Goal: Transaction & Acquisition: Book appointment/travel/reservation

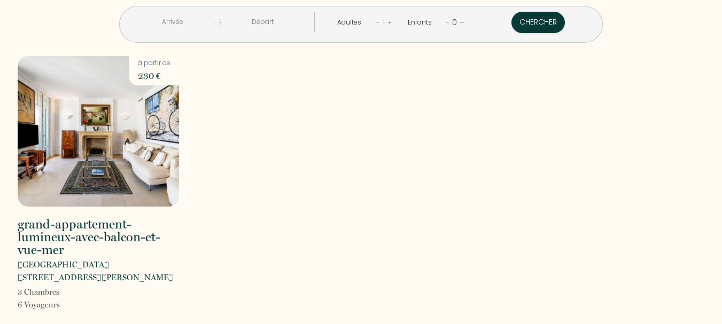
scroll to position [9, 0]
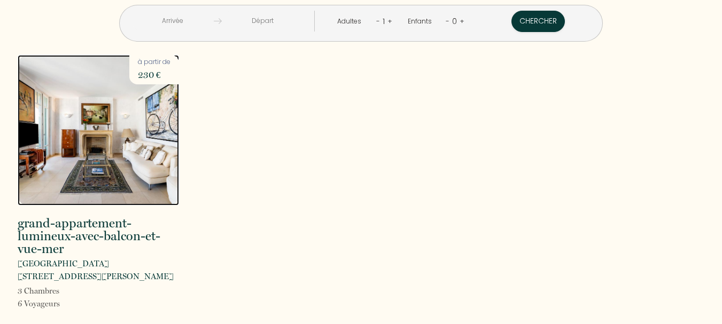
click at [72, 143] on img at bounding box center [98, 130] width 161 height 151
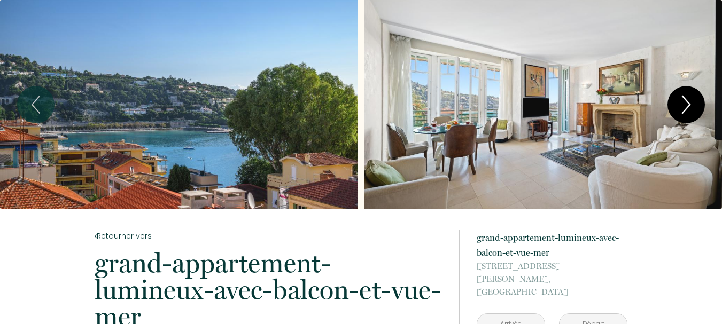
click at [683, 106] on icon "Next" at bounding box center [686, 105] width 22 height 32
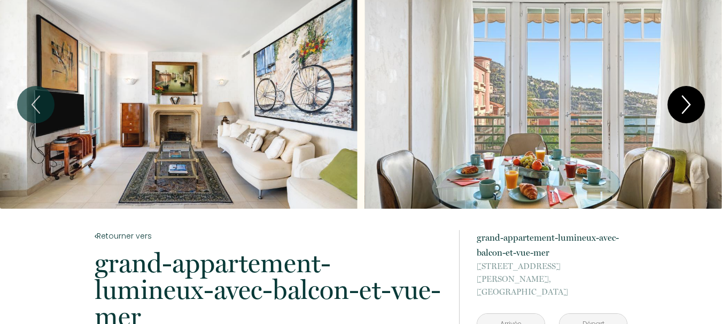
click at [683, 106] on icon "Next" at bounding box center [686, 105] width 22 height 32
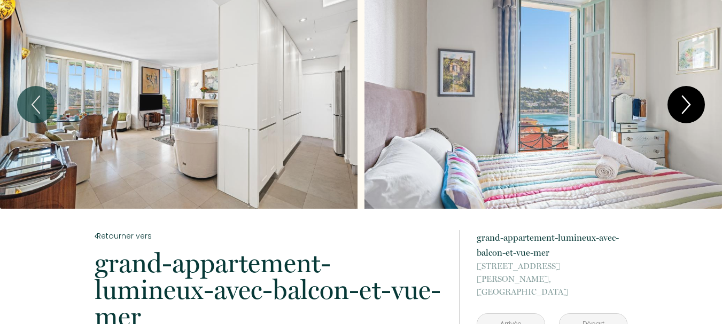
click at [683, 106] on icon "Next" at bounding box center [686, 105] width 22 height 32
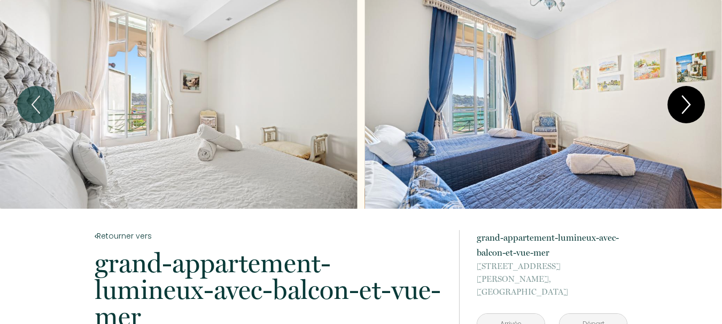
click at [683, 106] on icon "Next" at bounding box center [686, 105] width 22 height 32
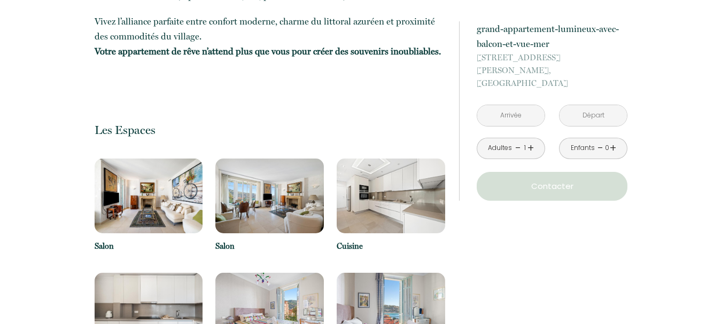
scroll to position [1015, 0]
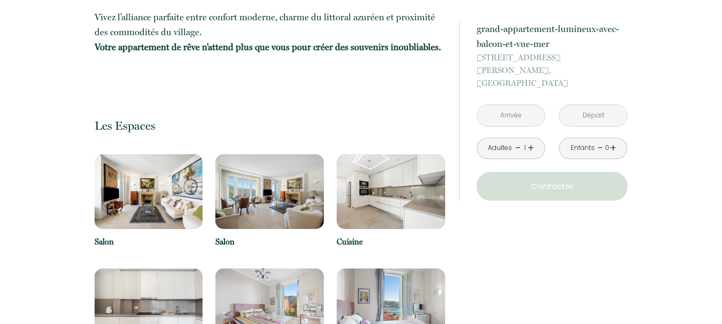
click at [143, 198] on img at bounding box center [149, 191] width 108 height 75
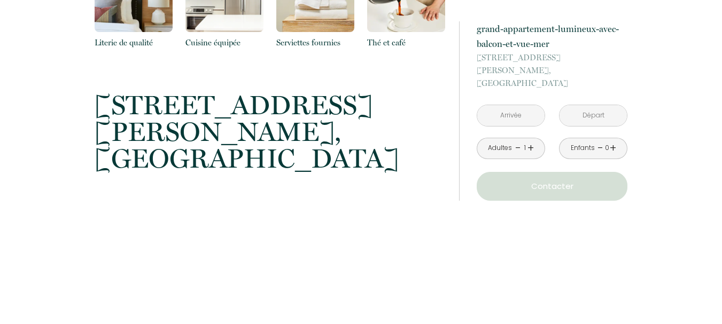
scroll to position [1977, 0]
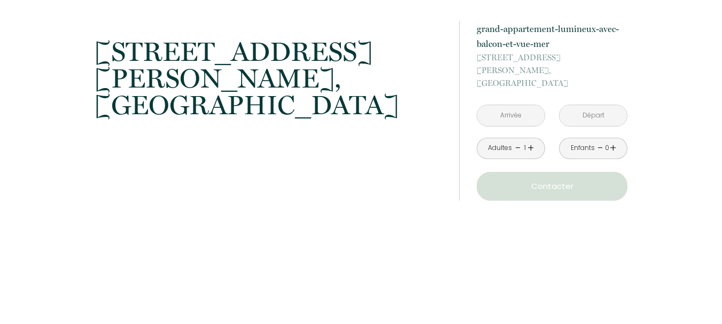
click at [516, 105] on input "text" at bounding box center [510, 115] width 67 height 21
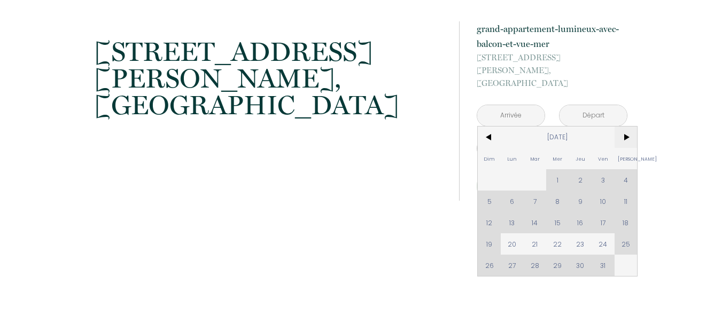
click at [624, 127] on span ">" at bounding box center [625, 137] width 23 height 21
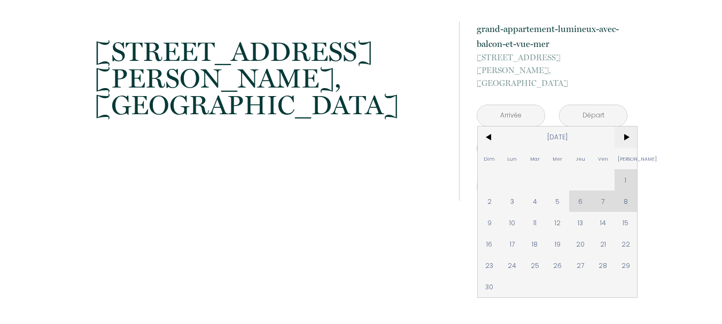
click at [625, 127] on span ">" at bounding box center [625, 137] width 23 height 21
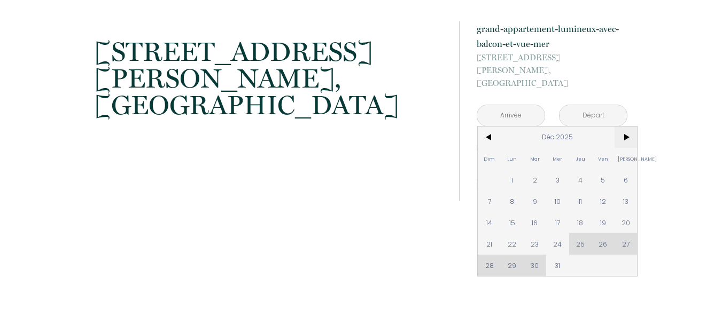
click at [625, 127] on span ">" at bounding box center [625, 137] width 23 height 21
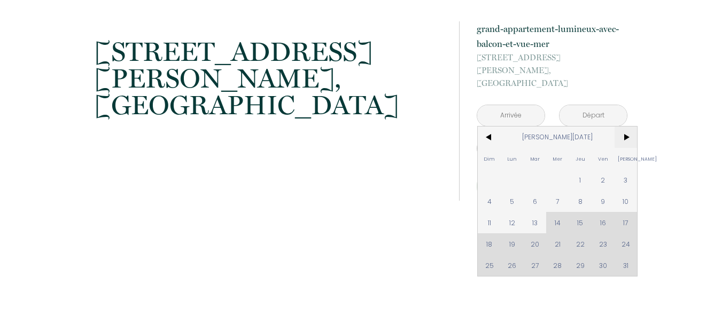
click at [625, 127] on span ">" at bounding box center [625, 137] width 23 height 21
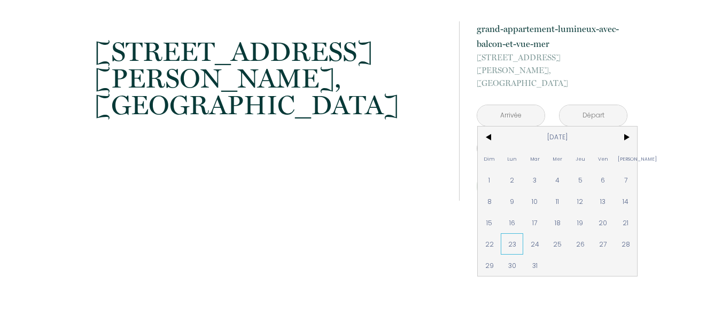
click at [509, 233] on span "23" at bounding box center [512, 243] width 23 height 21
type input "[DATE]"
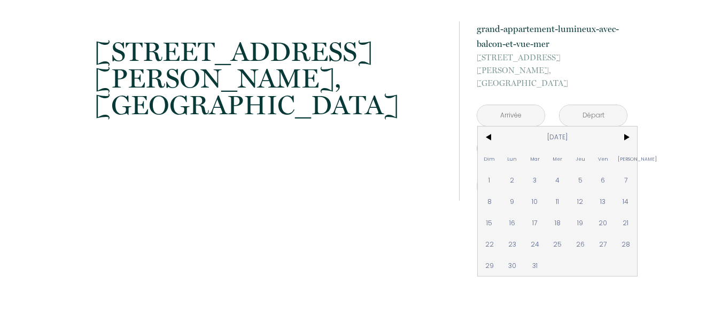
type input "[DATE]"
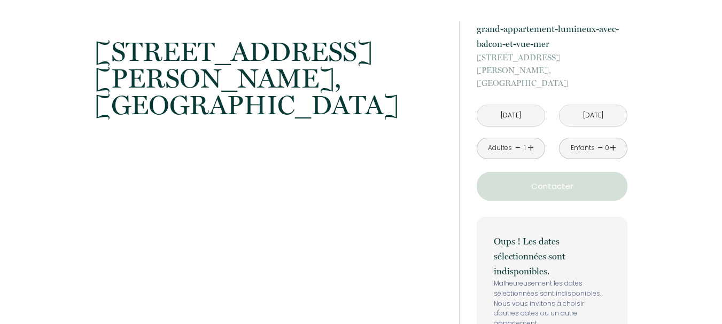
click at [592, 107] on input "[DATE]" at bounding box center [592, 115] width 67 height 21
click at [593, 105] on input "[DATE]" at bounding box center [592, 115] width 67 height 21
click at [504, 105] on input "[DATE]" at bounding box center [510, 115] width 67 height 21
click at [501, 105] on input "[DATE]" at bounding box center [510, 115] width 67 height 21
click at [0, 0] on span "[DATE]" at bounding box center [0, 0] width 0 height 0
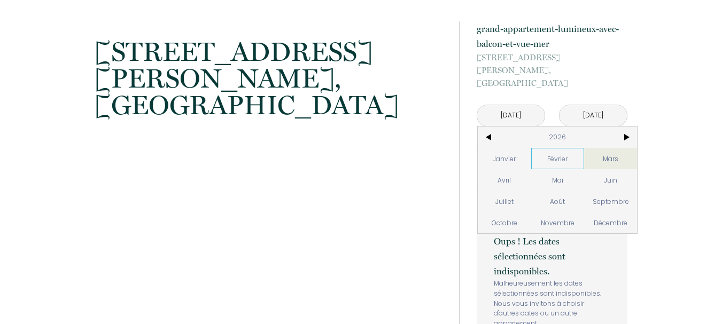
click at [560, 148] on span "Février" at bounding box center [557, 158] width 53 height 21
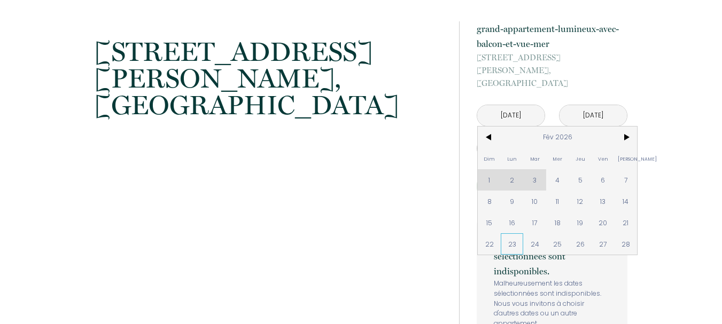
click at [514, 233] on span "23" at bounding box center [512, 243] width 23 height 21
type input "[DATE]"
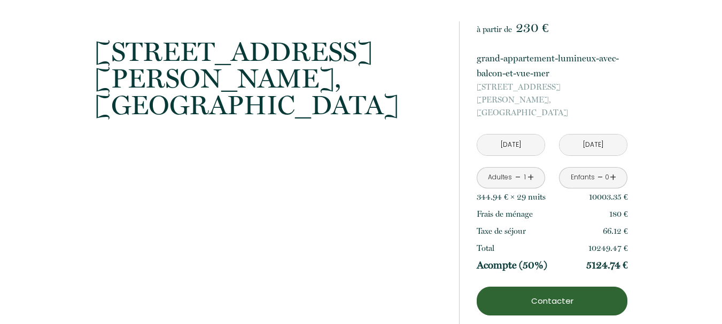
click at [598, 135] on input "[DATE]" at bounding box center [592, 145] width 67 height 21
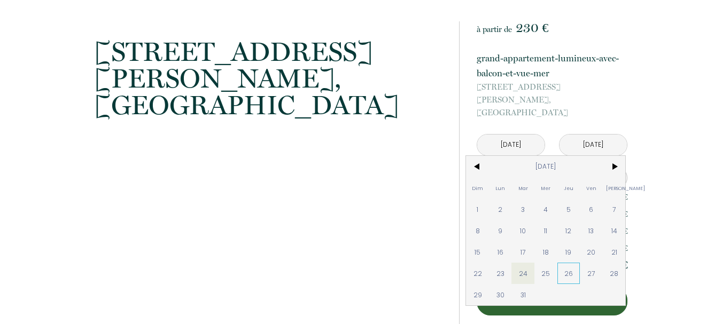
click at [580, 263] on span "26" at bounding box center [568, 273] width 23 height 21
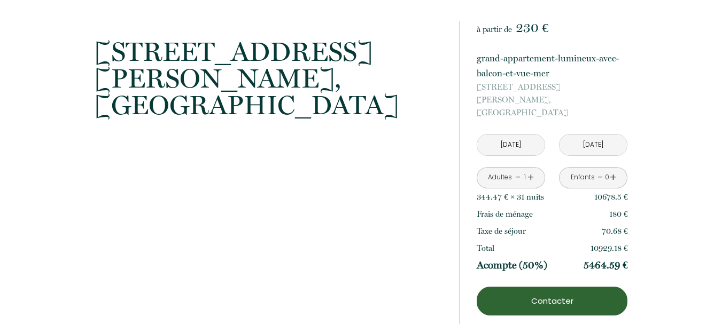
click at [582, 135] on input "[DATE]" at bounding box center [592, 145] width 67 height 21
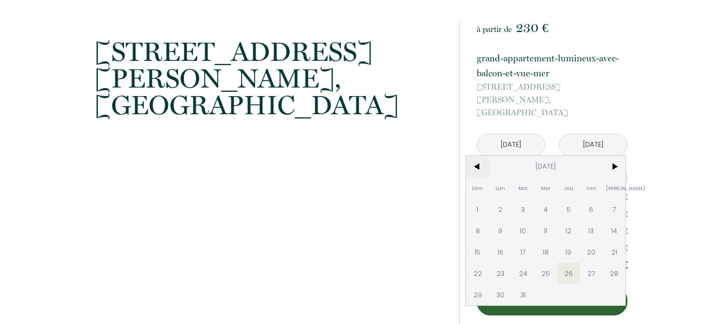
click at [489, 156] on span "<" at bounding box center [477, 166] width 23 height 21
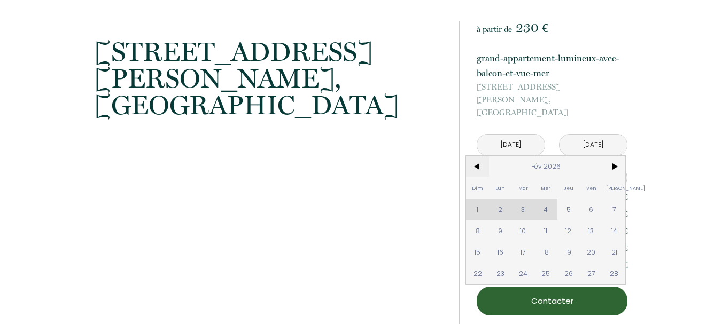
click at [489, 156] on span "<" at bounding box center [477, 166] width 23 height 21
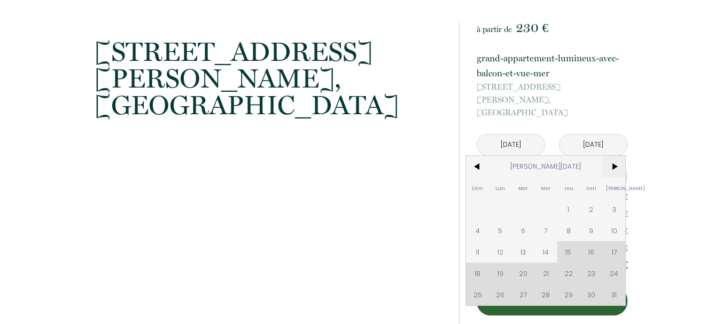
click at [626, 156] on span ">" at bounding box center [614, 166] width 23 height 21
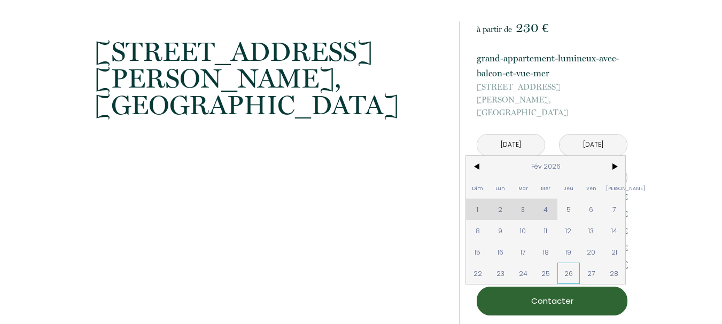
click at [580, 263] on span "26" at bounding box center [568, 273] width 23 height 21
type input "[DATE]"
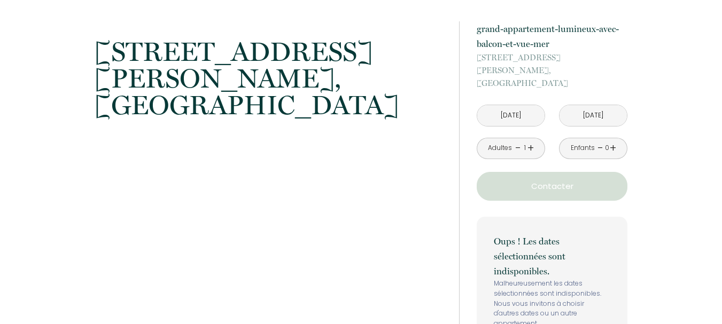
click at [532, 140] on link "+" at bounding box center [530, 148] width 6 height 17
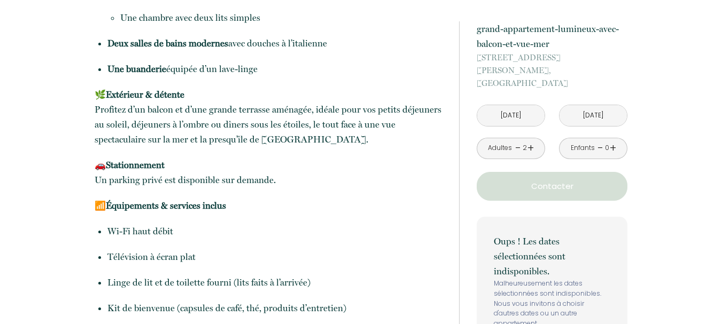
scroll to position [684, 0]
